Goal: Navigation & Orientation: Find specific page/section

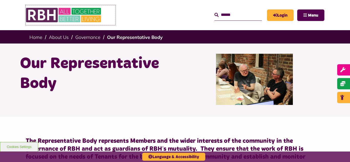
click at [66, 16] on img at bounding box center [64, 15] width 77 height 20
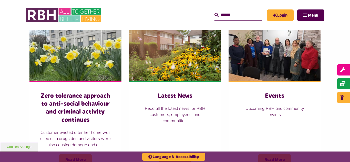
scroll to position [369, 0]
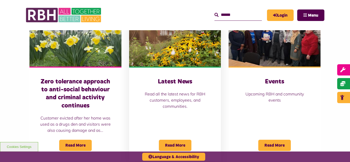
click at [162, 39] on img at bounding box center [175, 37] width 92 height 57
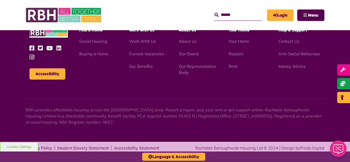
scroll to position [558, 0]
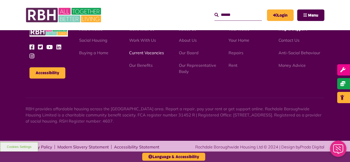
click at [139, 53] on link "Current Vacancies" at bounding box center [146, 52] width 35 height 5
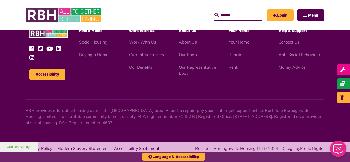
scroll to position [618, 0]
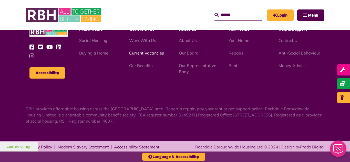
click at [144, 55] on link "Current Vacancies" at bounding box center [146, 52] width 35 height 5
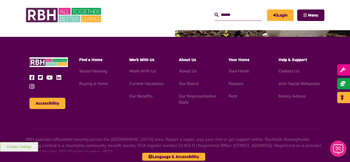
scroll to position [618, 0]
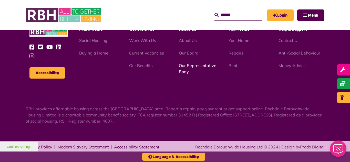
click at [195, 66] on link "Our Representative Body" at bounding box center [197, 68] width 37 height 11
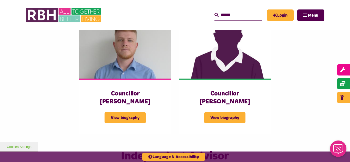
scroll to position [1138, 0]
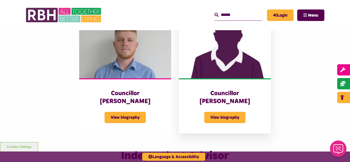
click at [233, 54] on img at bounding box center [225, 49] width 92 height 57
click at [64, 18] on img at bounding box center [64, 15] width 77 height 20
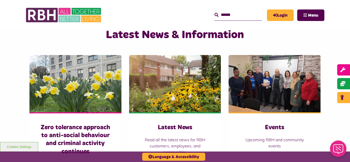
scroll to position [328, 0]
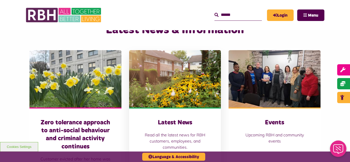
click at [169, 58] on img at bounding box center [175, 78] width 92 height 57
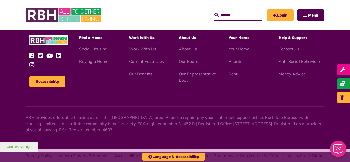
scroll to position [558, 0]
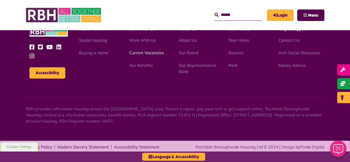
click at [143, 54] on link "Current Vacancies" at bounding box center [146, 52] width 35 height 5
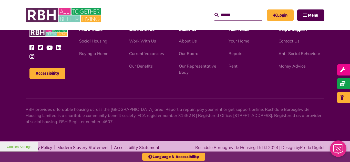
scroll to position [618, 0]
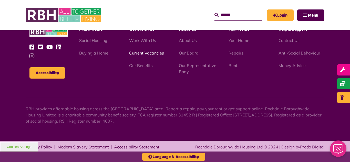
click at [136, 53] on link "Current Vacancies" at bounding box center [146, 52] width 35 height 5
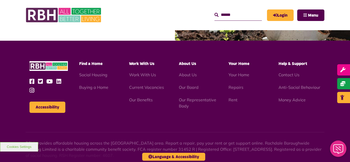
scroll to position [618, 0]
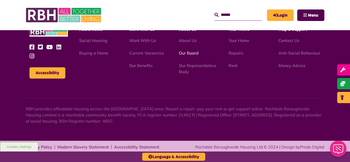
click at [192, 54] on link "Our Board" at bounding box center [189, 52] width 20 height 5
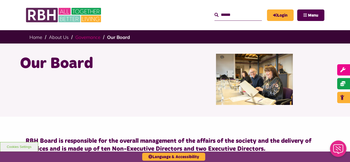
click at [90, 38] on link "Governance" at bounding box center [87, 37] width 25 height 6
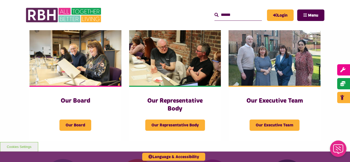
scroll to position [82, 0]
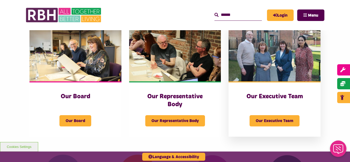
click at [270, 59] on img at bounding box center [275, 52] width 92 height 57
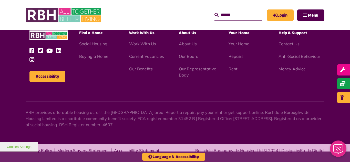
scroll to position [397, 0]
